Goal: Register for event/course

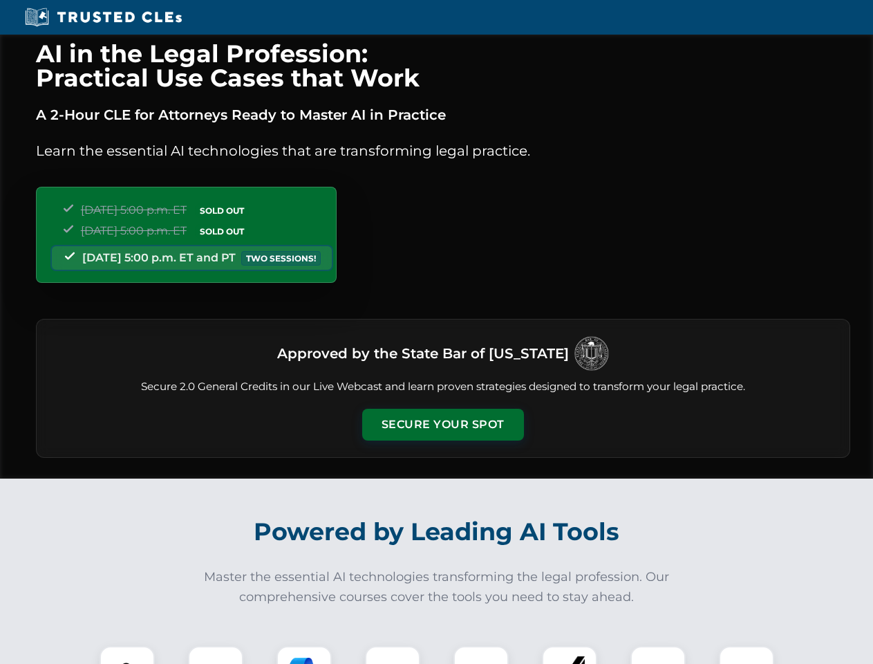
click at [442, 424] on button "Secure Your Spot" at bounding box center [443, 425] width 162 height 32
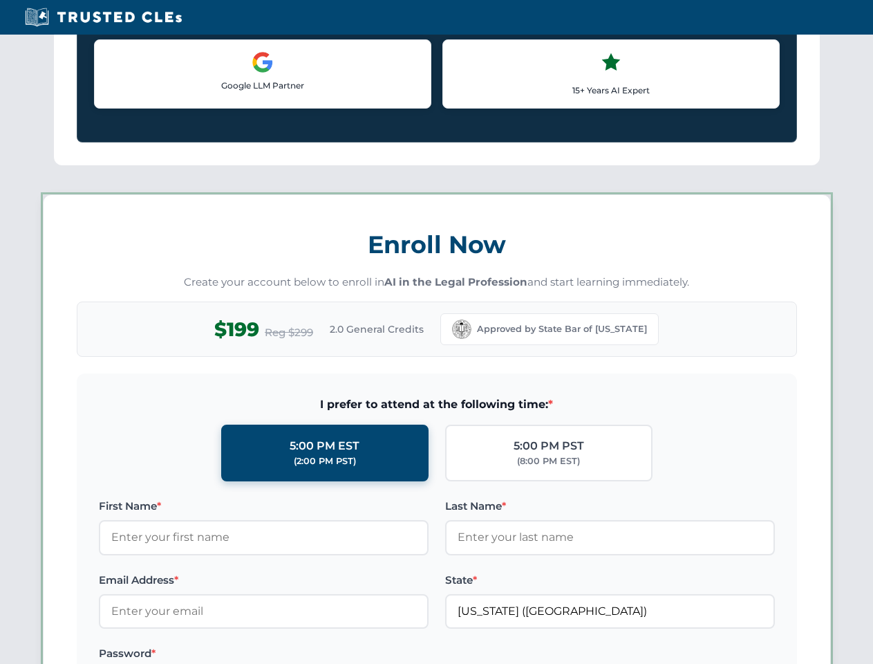
click at [216, 655] on label "Password *" at bounding box center [264, 653] width 330 height 17
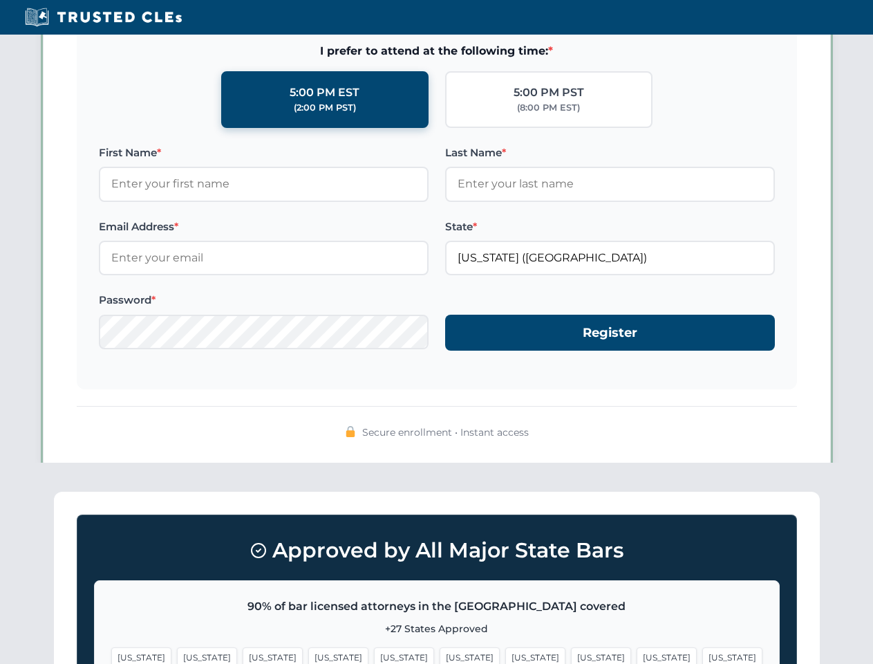
click at [505, 655] on span "[US_STATE]" at bounding box center [535, 657] width 60 height 20
click at [637, 655] on span "[US_STATE]" at bounding box center [667, 657] width 60 height 20
